Goal: Check status

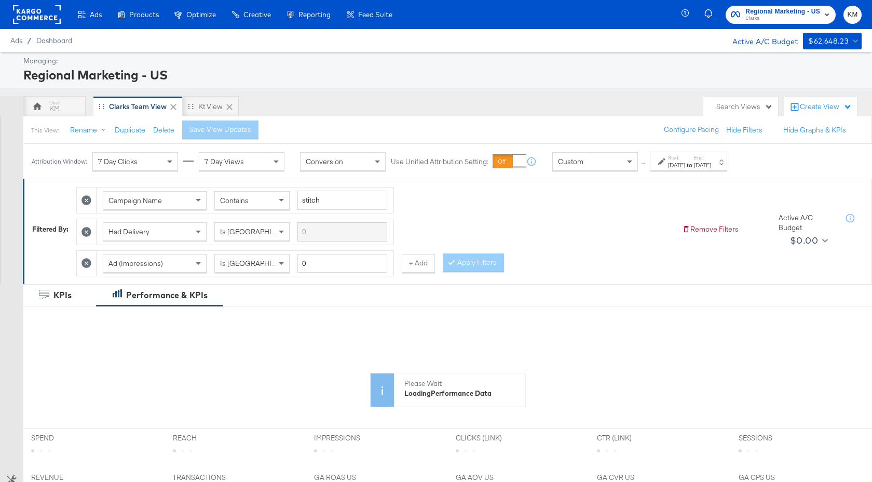
click at [780, 18] on span "Clarks" at bounding box center [783, 19] width 75 height 8
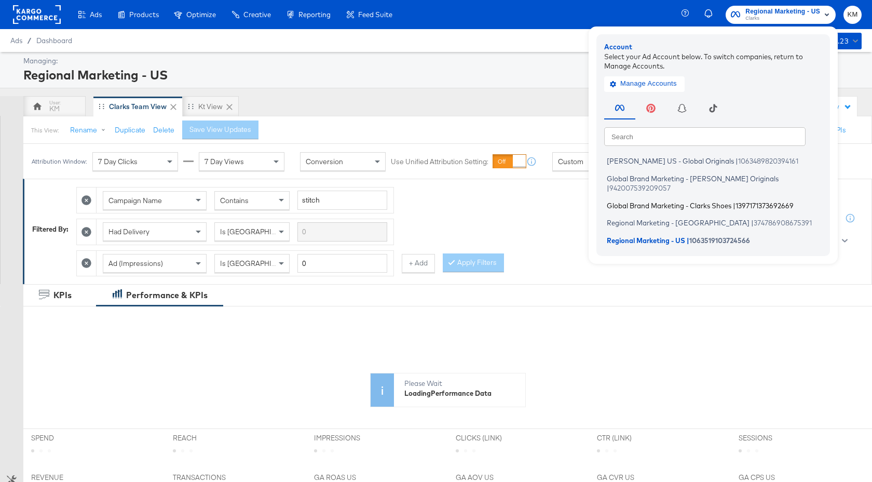
click at [697, 201] on span "Global Brand Marketing - Clarks Shoes" at bounding box center [669, 205] width 125 height 8
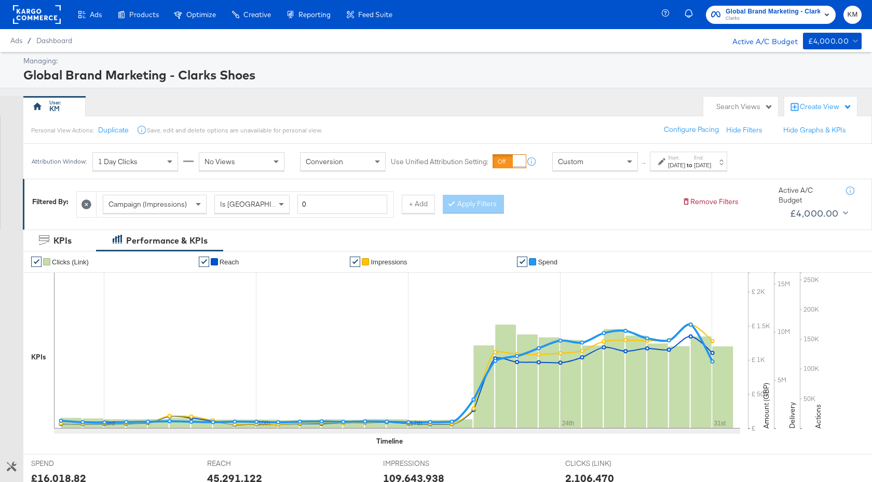
click at [684, 167] on div "Jul 1st 2025" at bounding box center [676, 165] width 17 height 8
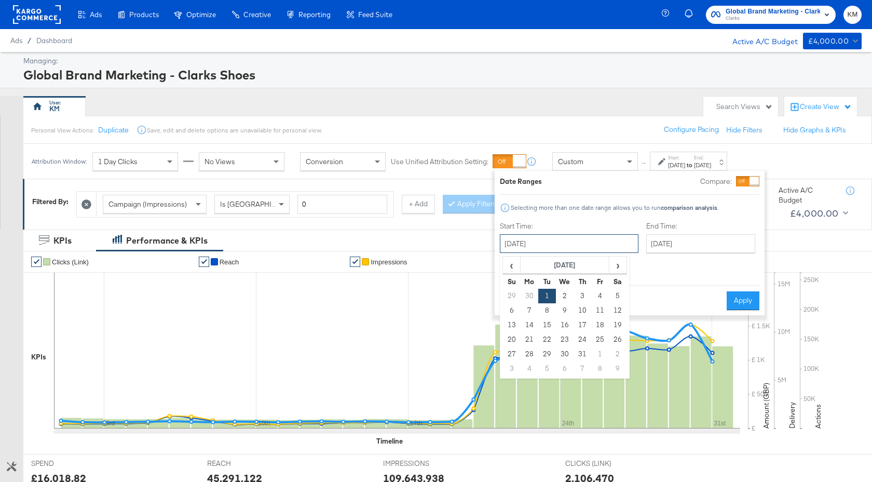
click at [584, 250] on input "July 1st 2025" at bounding box center [569, 243] width 139 height 19
click at [619, 272] on span "›" at bounding box center [618, 265] width 16 height 16
click at [601, 295] on td "1" at bounding box center [600, 296] width 18 height 15
type input "August 1st 2025"
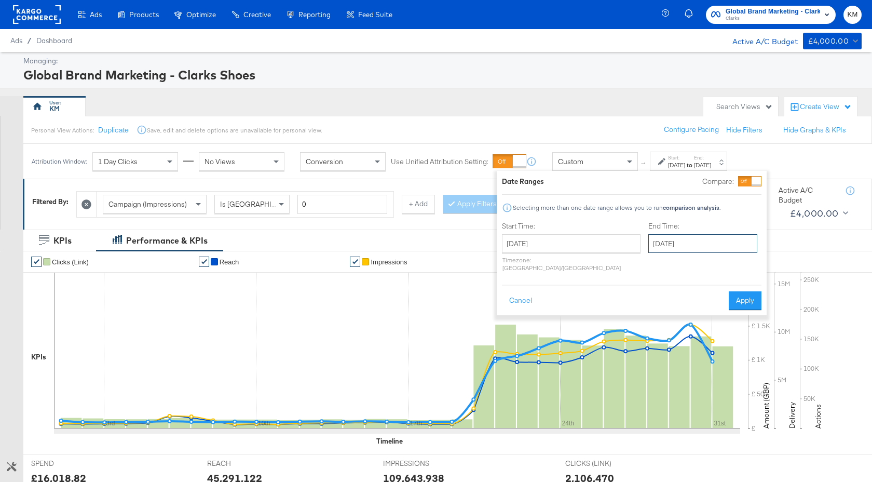
click at [649, 250] on input "August 1st 2025" at bounding box center [703, 243] width 109 height 19
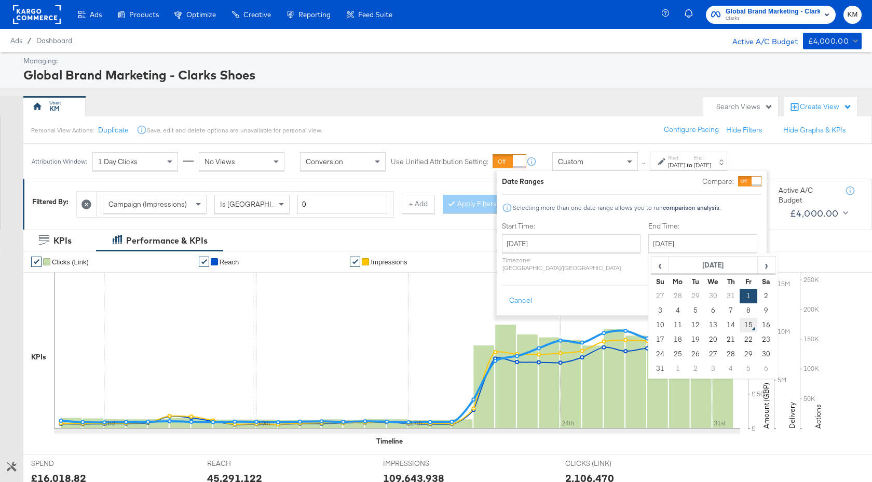
click at [740, 327] on td "15" at bounding box center [749, 325] width 18 height 15
type input "August 15th 2025"
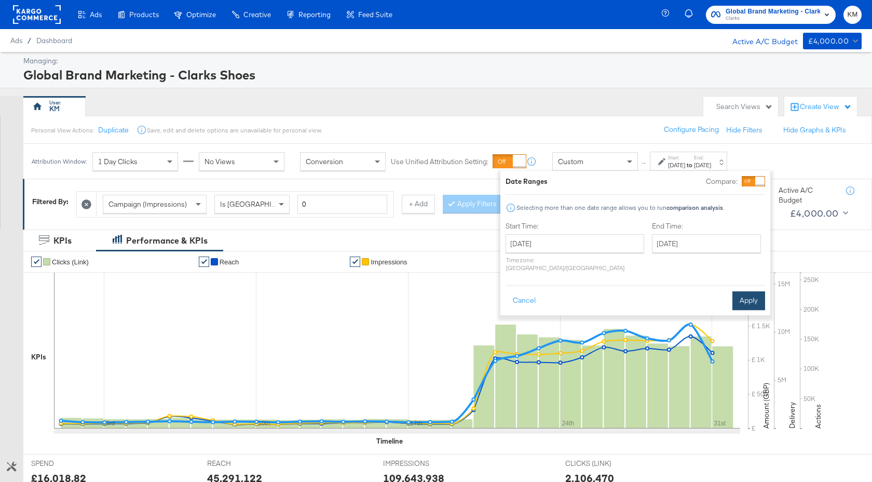
click at [746, 291] on button "Apply" at bounding box center [749, 300] width 33 height 19
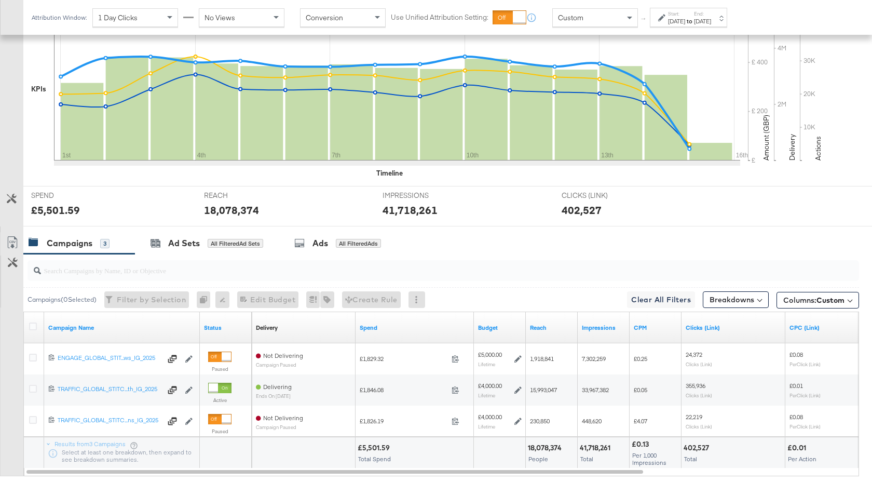
scroll to position [330, 0]
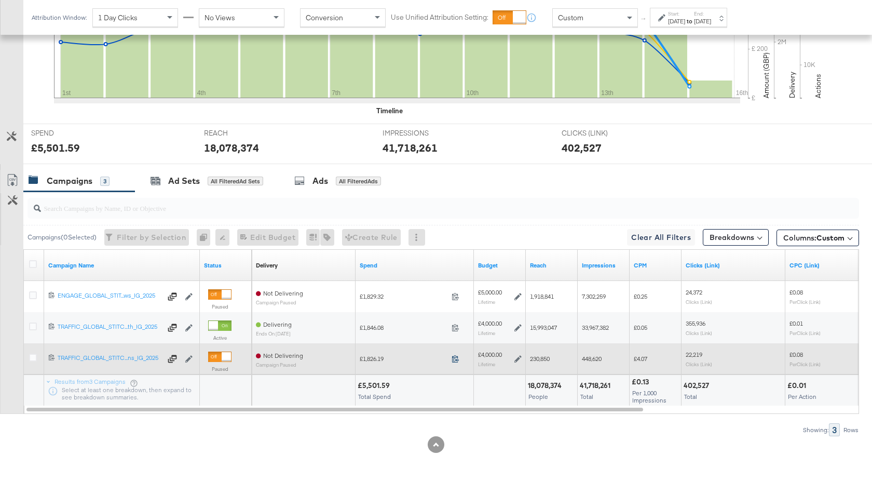
click at [452, 357] on icon at bounding box center [456, 359] width 8 height 8
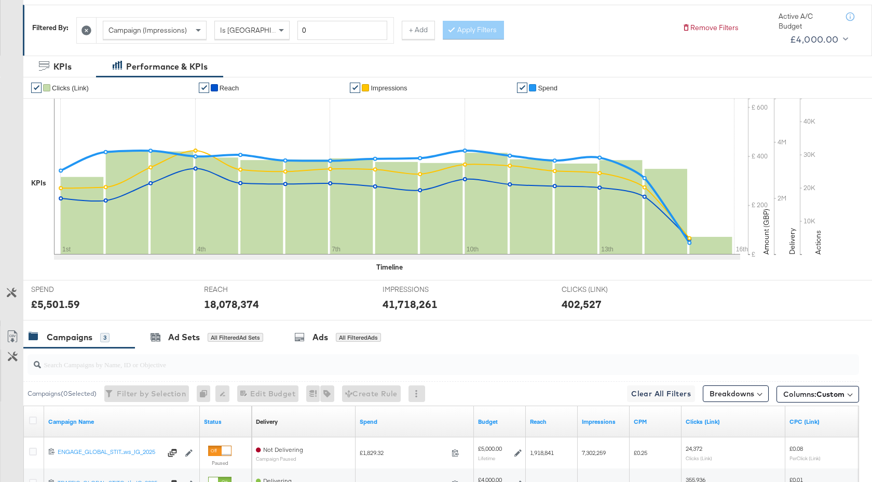
scroll to position [0, 0]
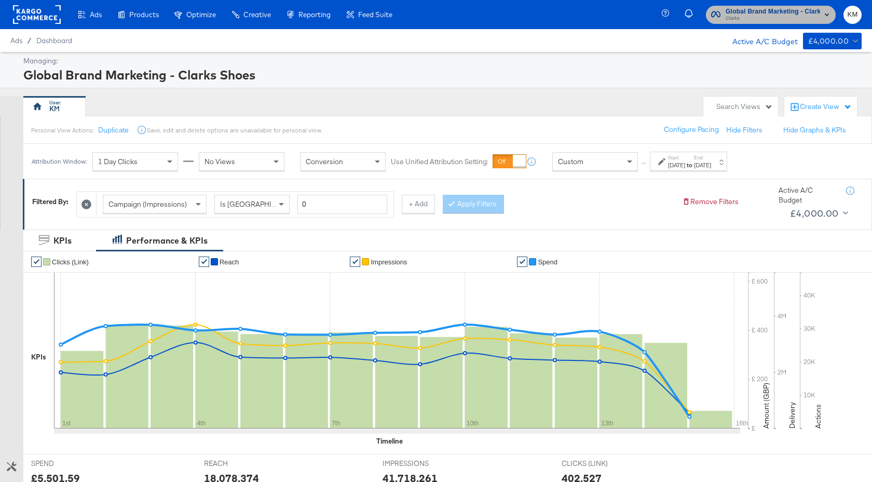
click at [754, 11] on span "Global Brand Marketing - Clarks Shoes" at bounding box center [773, 11] width 95 height 11
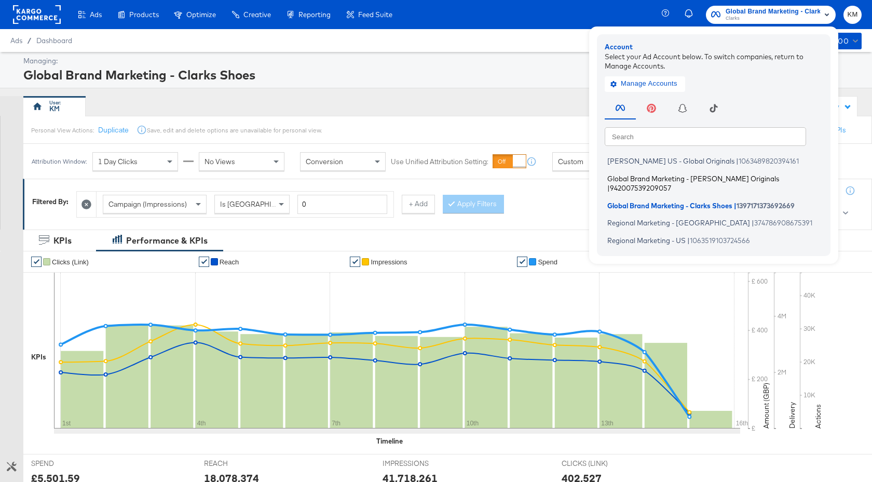
click at [670, 181] on span "Global Brand Marketing - [PERSON_NAME] Originals" at bounding box center [694, 178] width 172 height 8
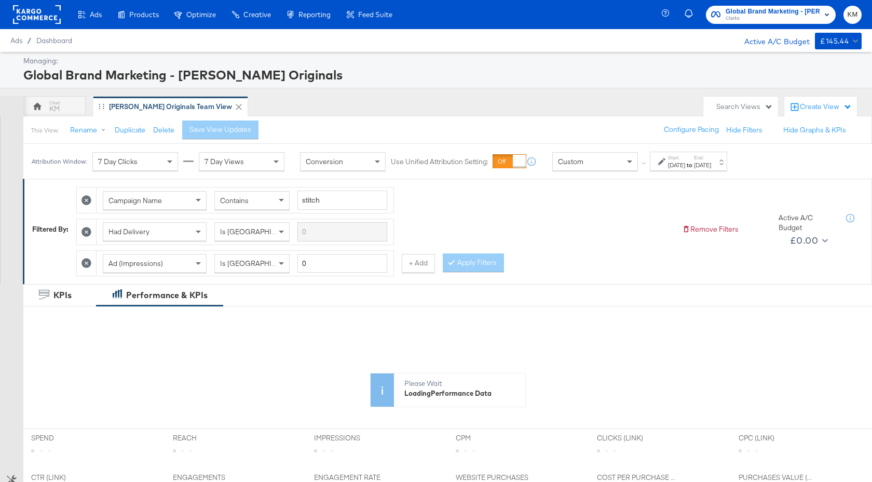
click at [711, 165] on div "Jul 14th 2025" at bounding box center [702, 165] width 17 height 8
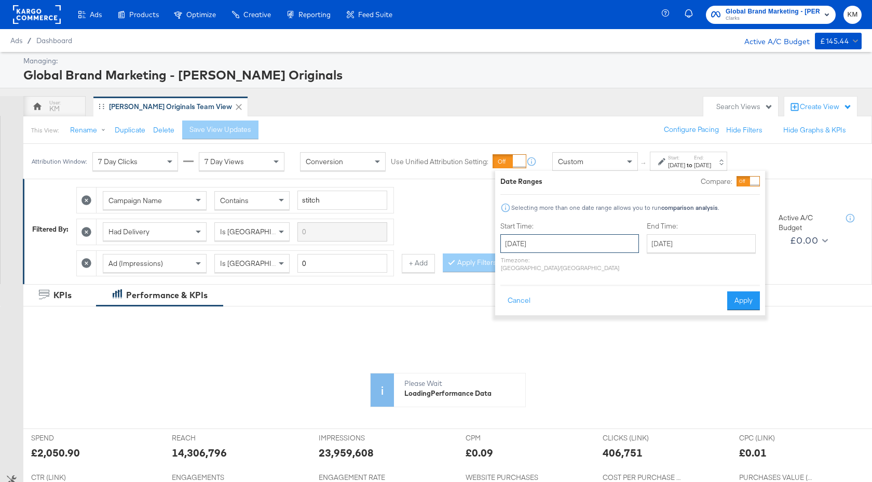
click at [578, 245] on input "July 1st 2025" at bounding box center [570, 243] width 139 height 19
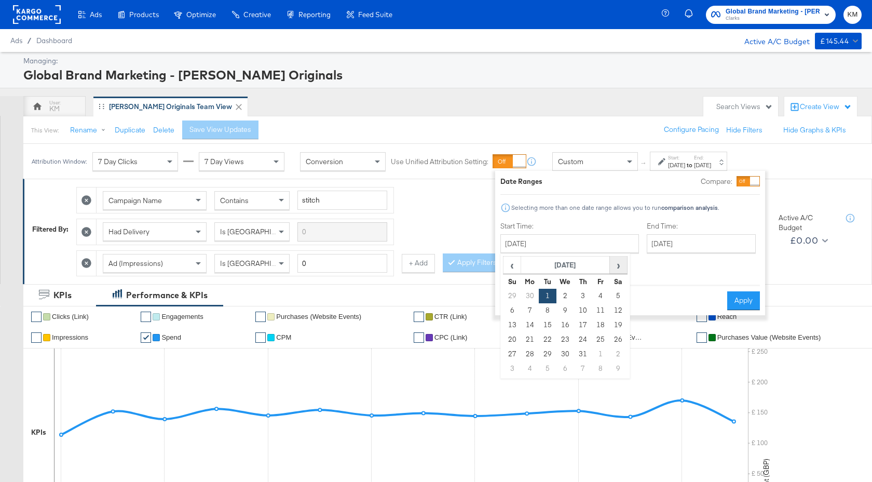
click at [613, 266] on span "›" at bounding box center [619, 265] width 16 height 16
click at [585, 325] on td "14" at bounding box center [583, 325] width 18 height 15
type input "August 14th 2025"
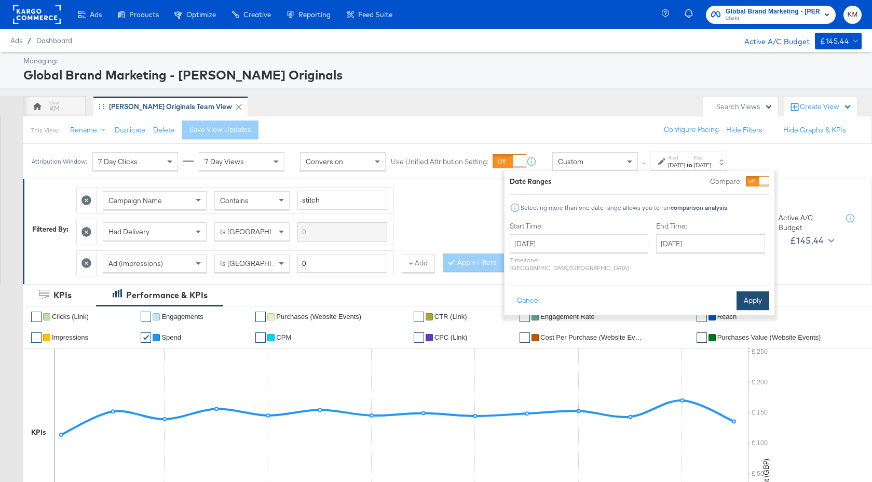
click at [752, 291] on button "Apply" at bounding box center [753, 300] width 33 height 19
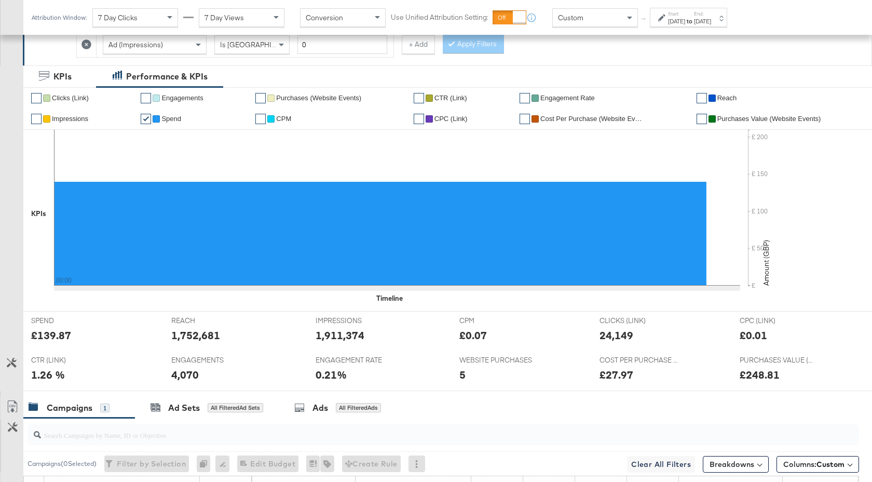
scroll to position [383, 0]
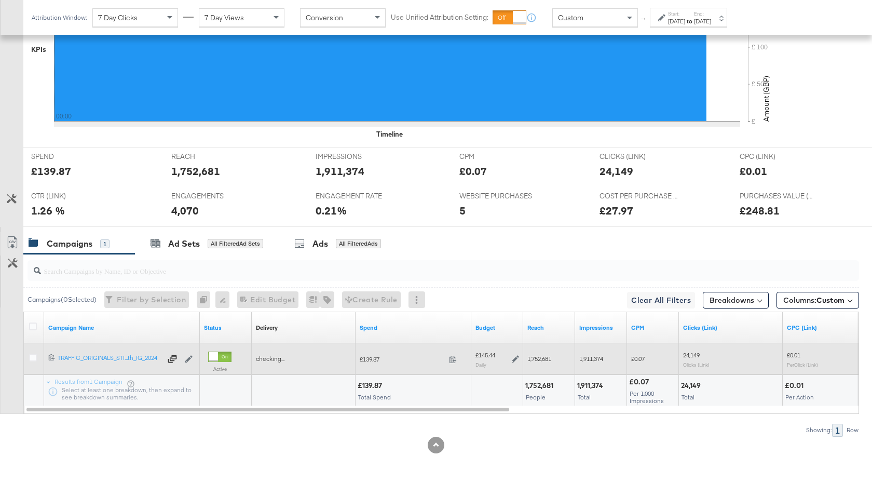
click at [454, 362] on span at bounding box center [456, 361] width 22 height 8
drag, startPoint x: 554, startPoint y: 359, endPoint x: 528, endPoint y: 359, distance: 25.4
click at [528, 359] on div "1,752,681" at bounding box center [550, 359] width 44 height 8
copy span "1,752,681"
drag, startPoint x: 606, startPoint y: 358, endPoint x: 580, endPoint y: 359, distance: 26.5
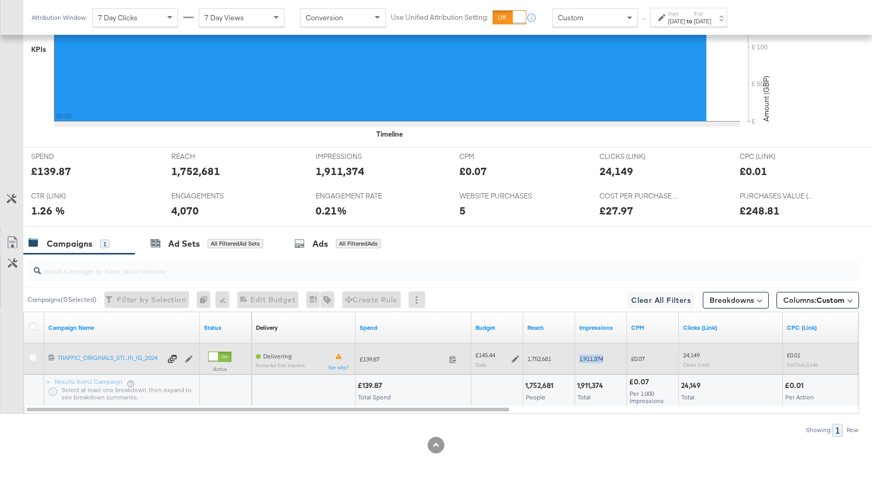
click at [580, 359] on div "1,911,374" at bounding box center [602, 359] width 44 height 8
copy span "1,911,374"
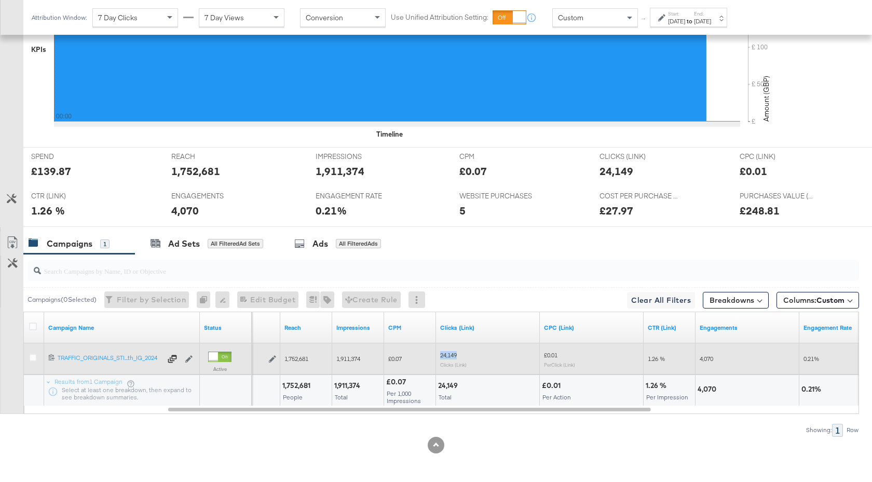
drag, startPoint x: 457, startPoint y: 355, endPoint x: 439, endPoint y: 356, distance: 18.2
click at [439, 356] on div "24,149 Clicks (Link)" at bounding box center [488, 359] width 104 height 24
copy span "24,149"
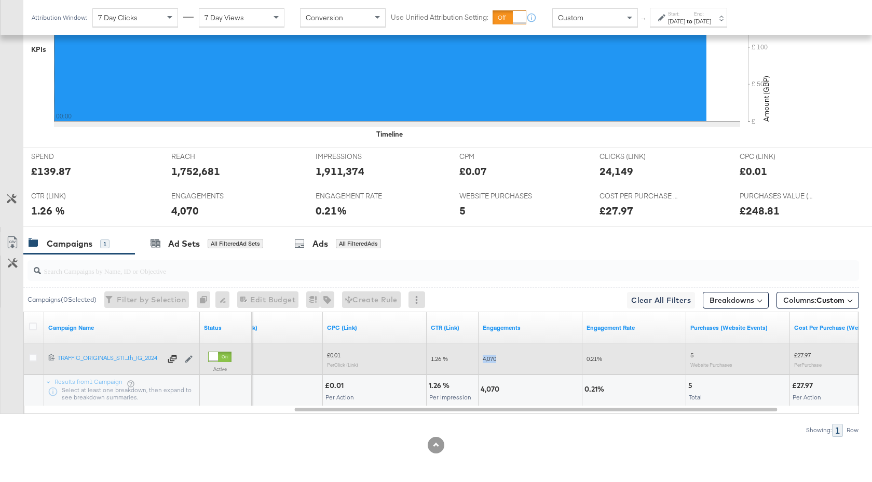
drag, startPoint x: 497, startPoint y: 359, endPoint x: 482, endPoint y: 359, distance: 15.6
click at [482, 359] on div "4,070" at bounding box center [531, 359] width 104 height 17
copy span "4,070"
